Goal: Task Accomplishment & Management: Complete application form

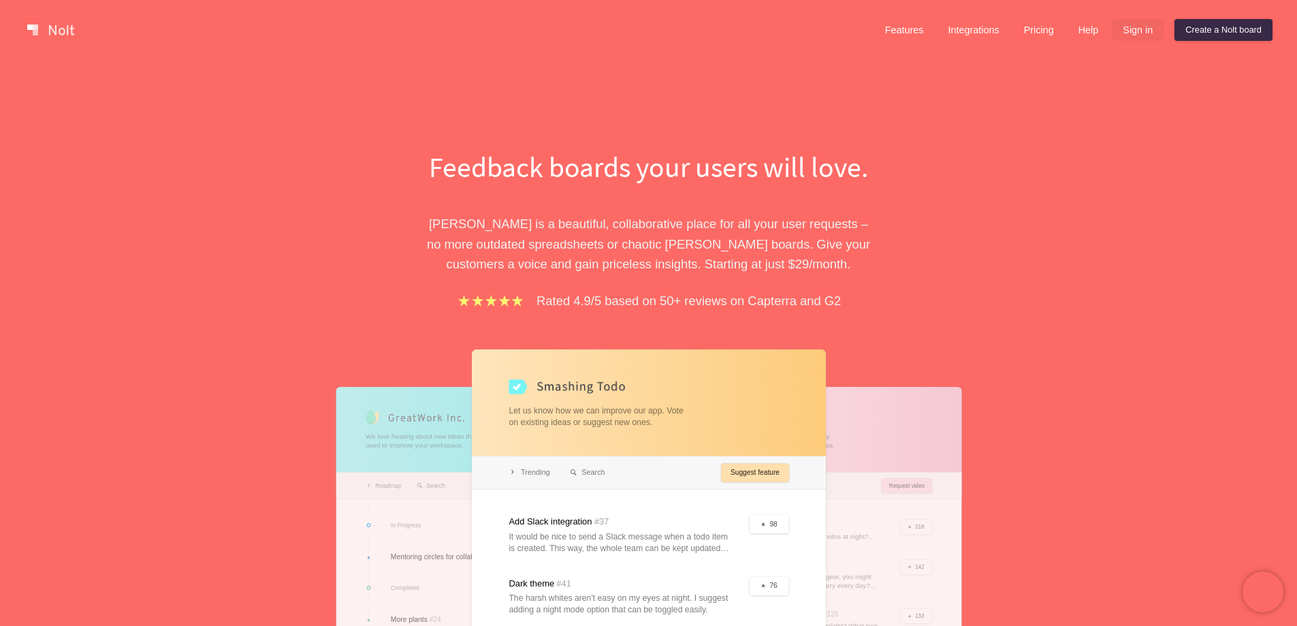
click at [1140, 31] on link "Sign in" at bounding box center [1138, 30] width 52 height 22
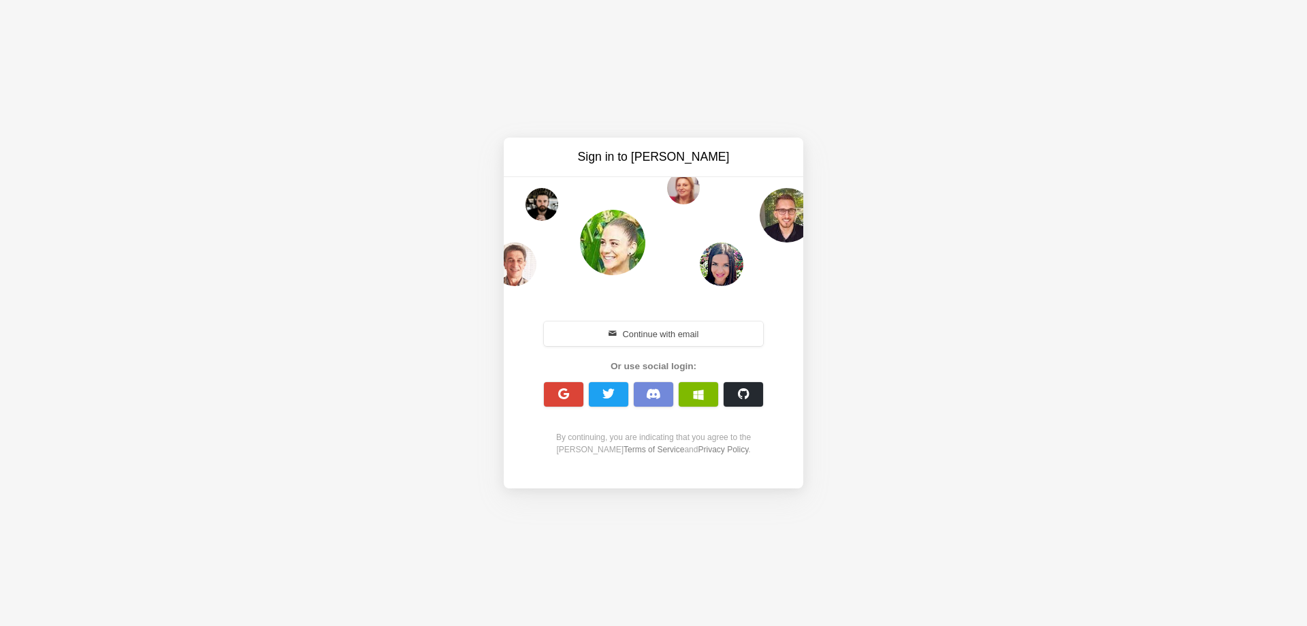
click at [611, 327] on button "Continue with email" at bounding box center [653, 333] width 219 height 25
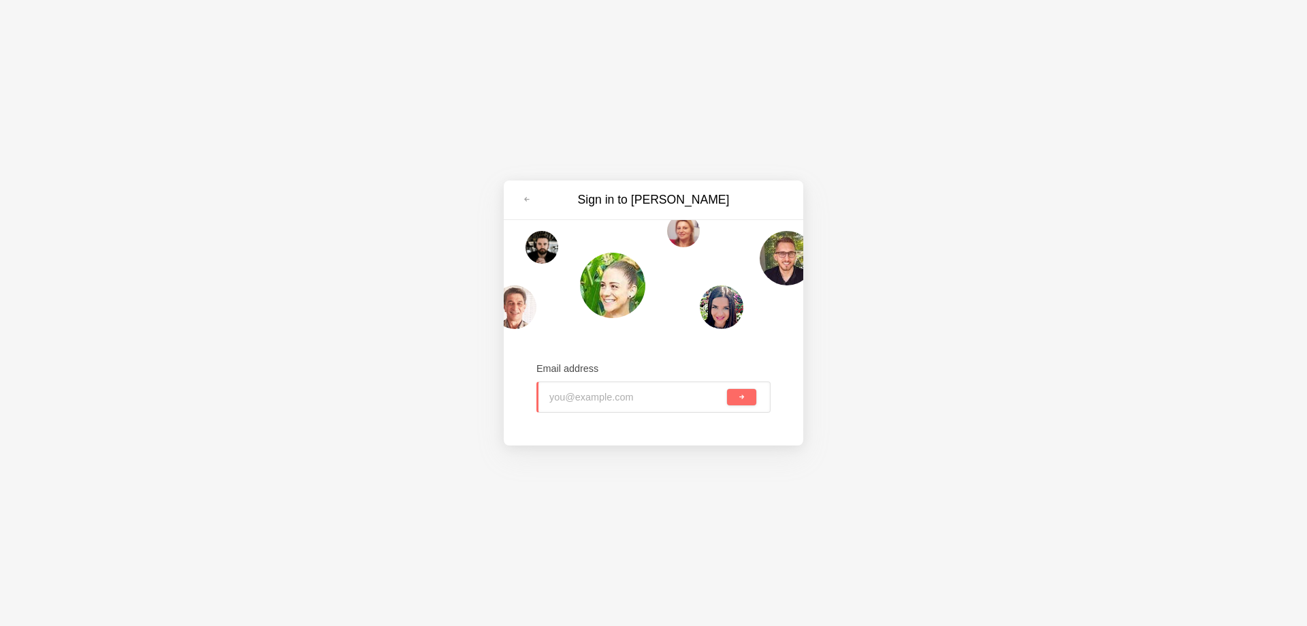
type input "gabrieelcossta15@gmail.com"
click at [737, 400] on button "submit" at bounding box center [741, 397] width 29 height 16
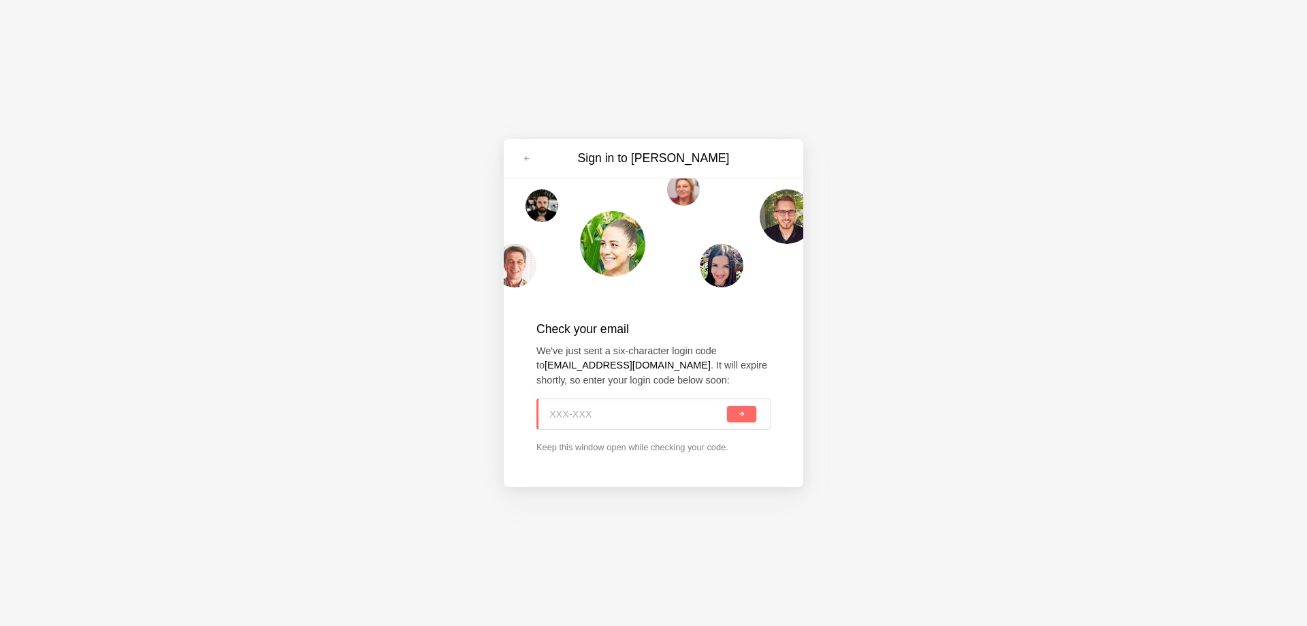
paste input "DD9-1SG"
type input "DD9-1SG"
drag, startPoint x: 741, startPoint y: 416, endPoint x: 601, endPoint y: 407, distance: 139.8
click at [741, 416] on span "submit" at bounding box center [741, 413] width 7 height 7
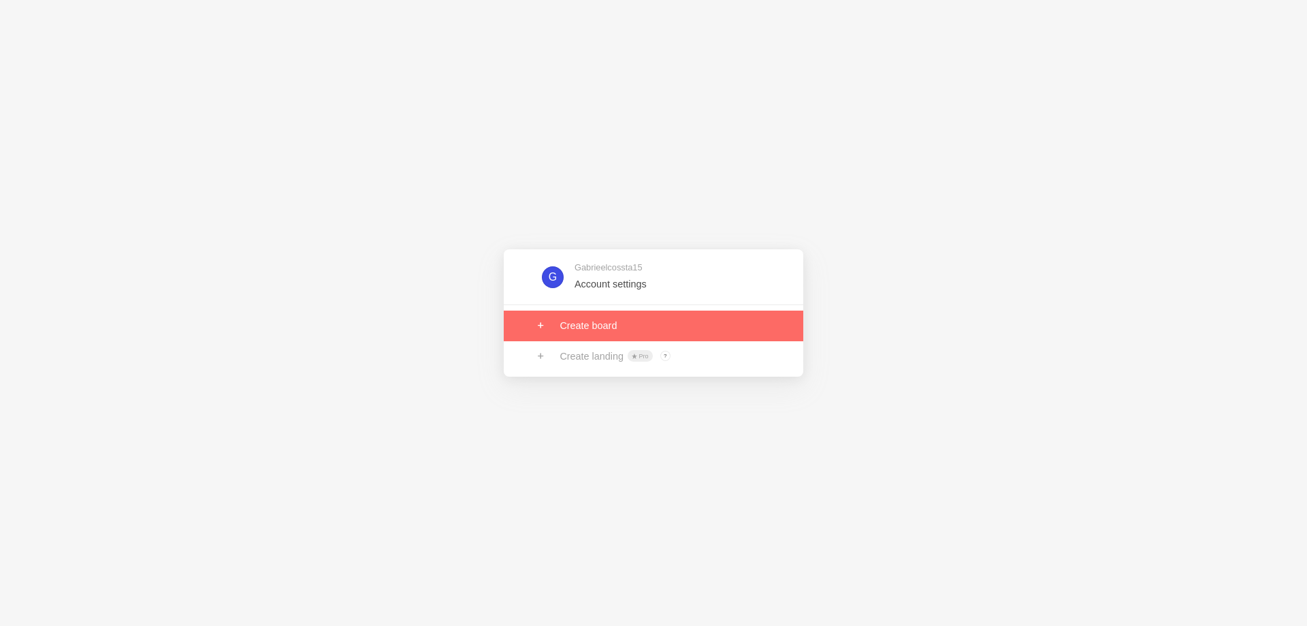
click at [577, 331] on link at bounding box center [654, 325] width 300 height 30
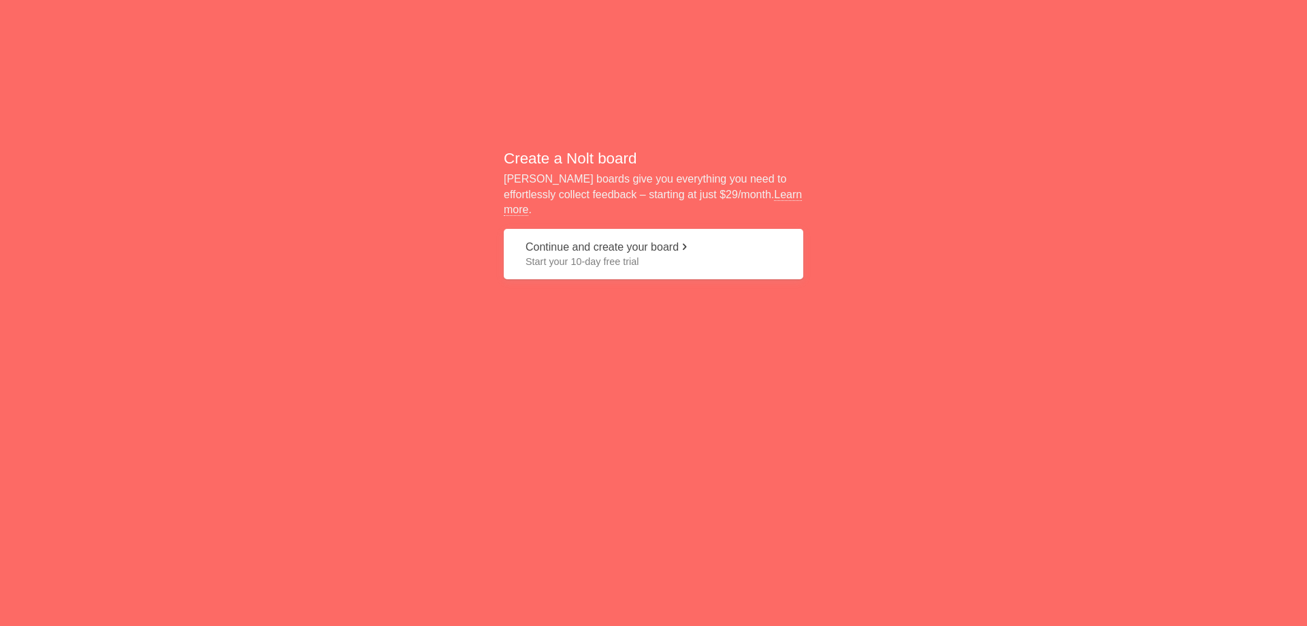
click at [590, 255] on span "Start your 10-day free trial" at bounding box center [654, 262] width 256 height 14
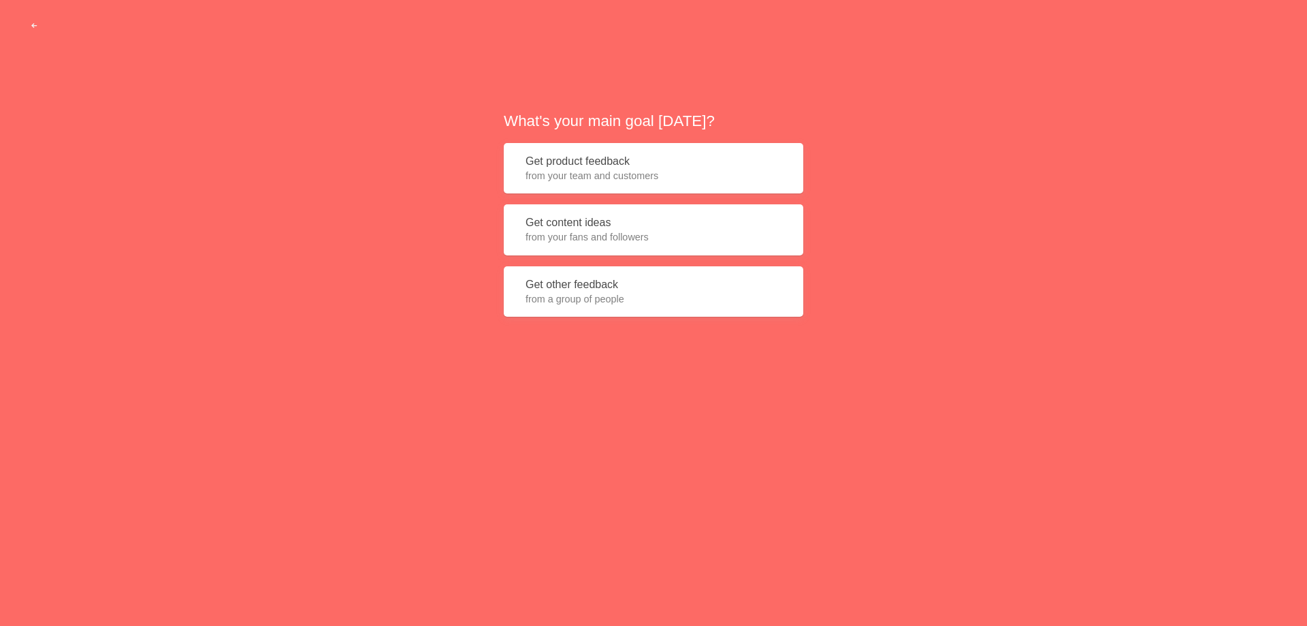
click at [586, 224] on button "Get content ideas from your fans and followers" at bounding box center [654, 229] width 300 height 51
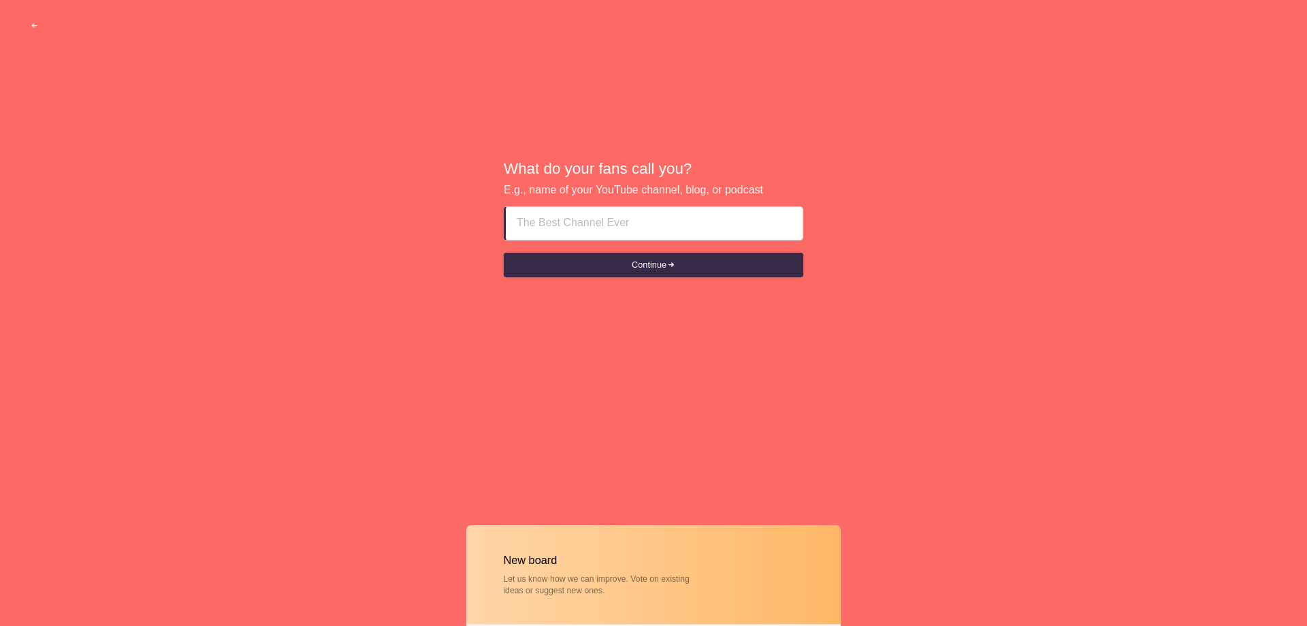
click at [570, 224] on input at bounding box center [654, 223] width 275 height 33
paste input "Why Are Investors Choosing Turnkey Homes Over Traditional Renovations?"
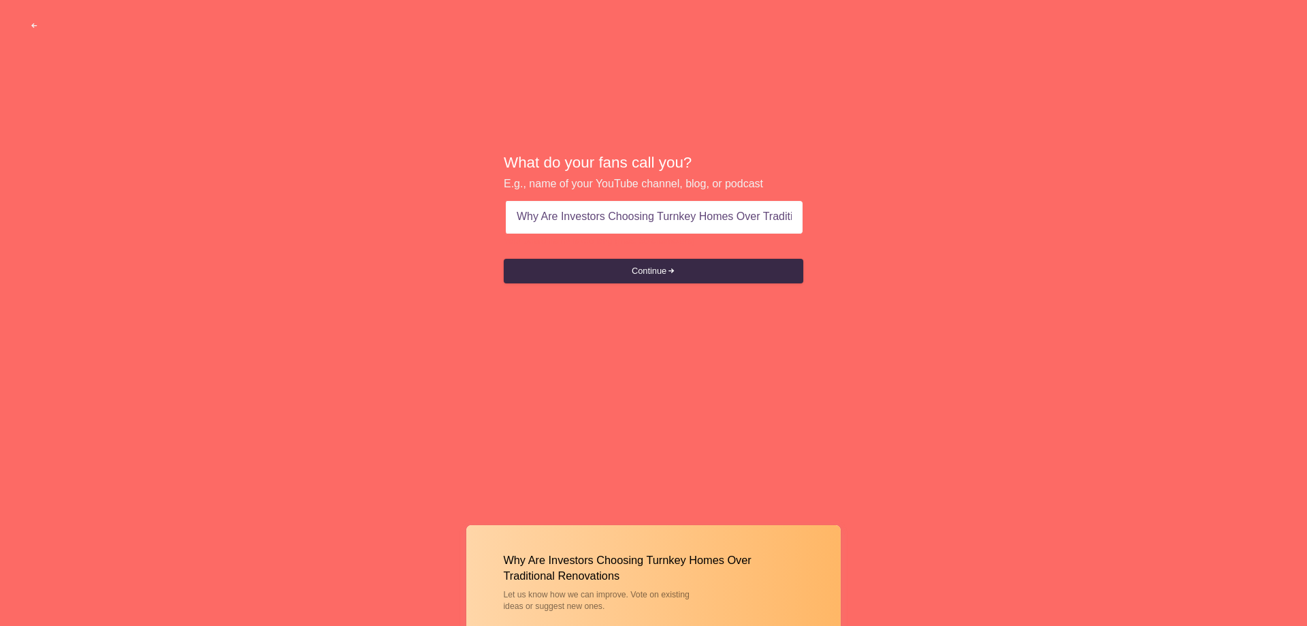
type input "Turnkey Homes Over Traditional Renovations"
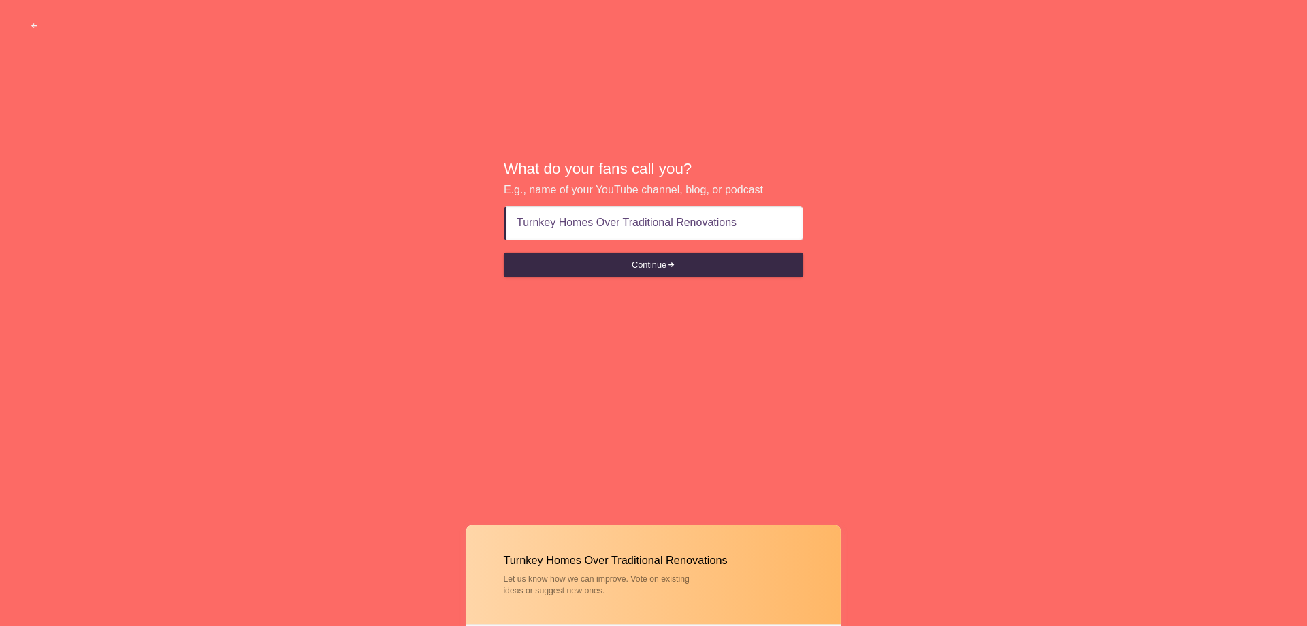
click at [681, 259] on button "Continue" at bounding box center [654, 265] width 300 height 25
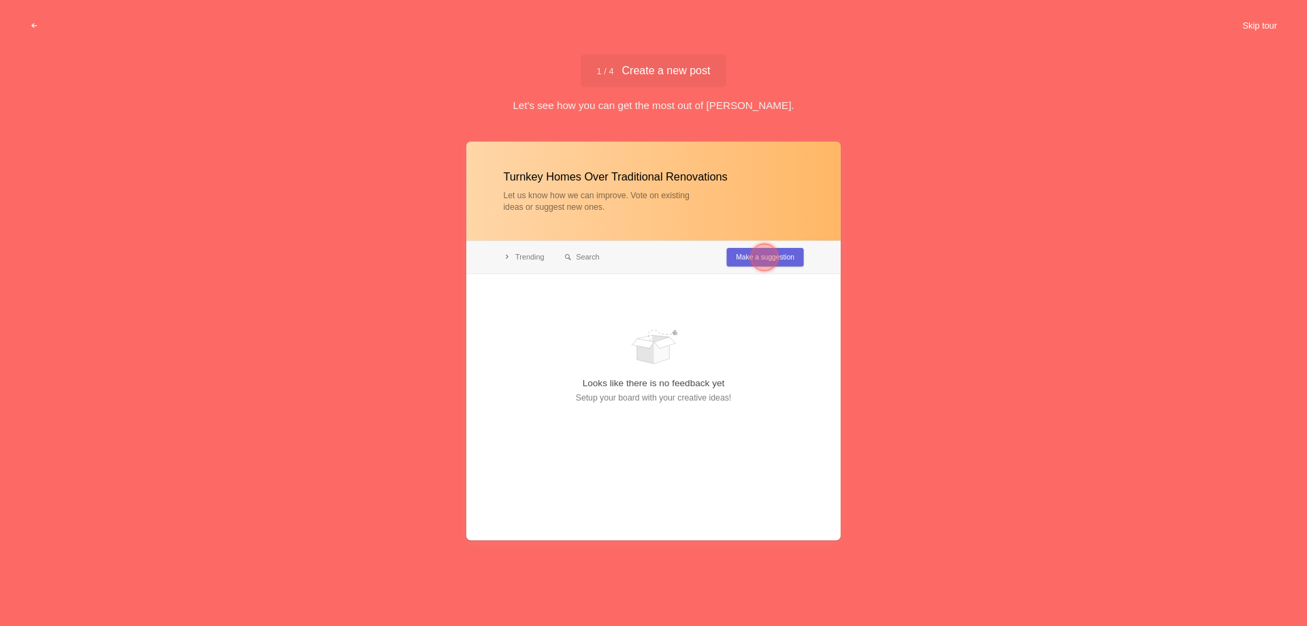
click at [1262, 21] on button "Skip tour" at bounding box center [1259, 26] width 67 height 25
